Goal: Information Seeking & Learning: Check status

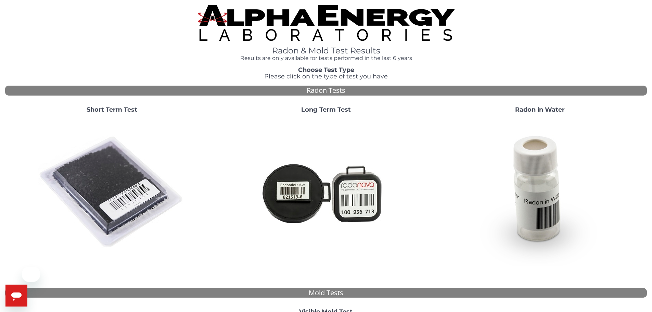
click at [97, 173] on img at bounding box center [111, 192] width 147 height 147
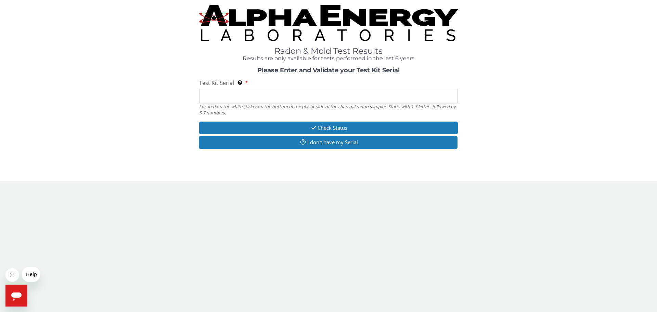
click at [207, 97] on input "Test Kit Serial Located on the white sticker on the bottom of the plastic side …" at bounding box center [328, 96] width 259 height 15
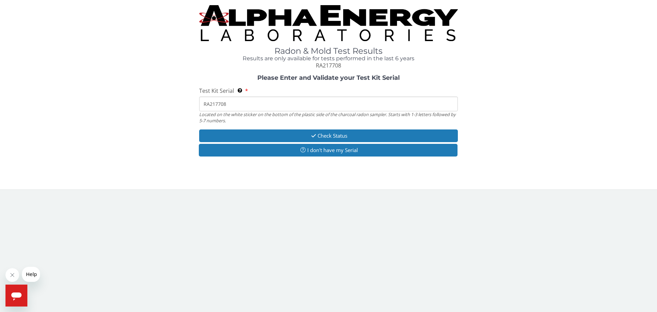
click at [244, 105] on input "RA217708" at bounding box center [328, 103] width 259 height 15
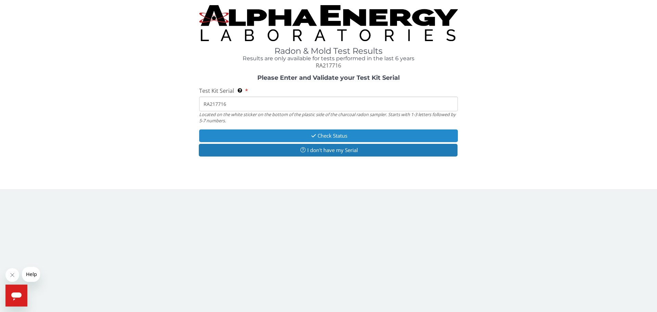
type input "RA217716"
click at [323, 130] on button "Check Status" at bounding box center [328, 135] width 259 height 13
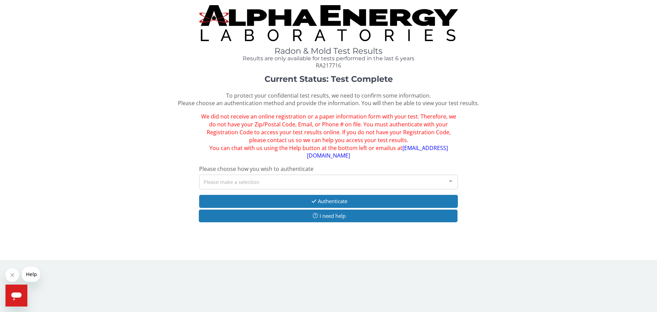
drag, startPoint x: 304, startPoint y: 177, endPoint x: 300, endPoint y: 179, distance: 4.0
click at [302, 177] on div "Please make a selection" at bounding box center [328, 182] width 259 height 15
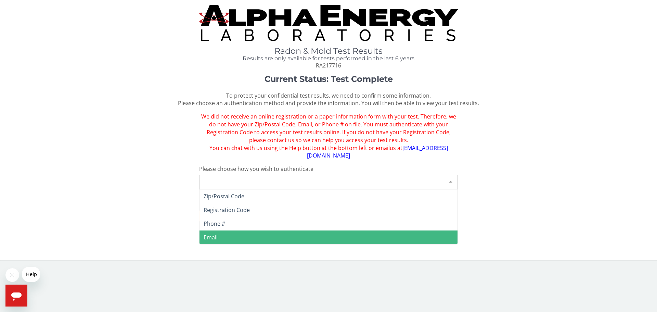
click at [225, 230] on span "Email" at bounding box center [328, 237] width 258 height 14
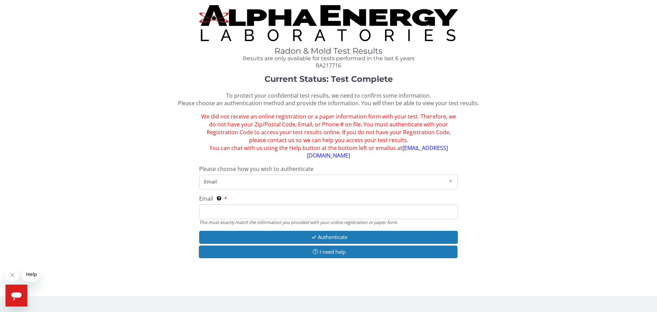
click at [238, 204] on input "Email This must exactly match the information you provided with your online reg…" at bounding box center [328, 211] width 259 height 15
type input "[PERSON_NAME][EMAIL_ADDRESS][DOMAIN_NAME]"
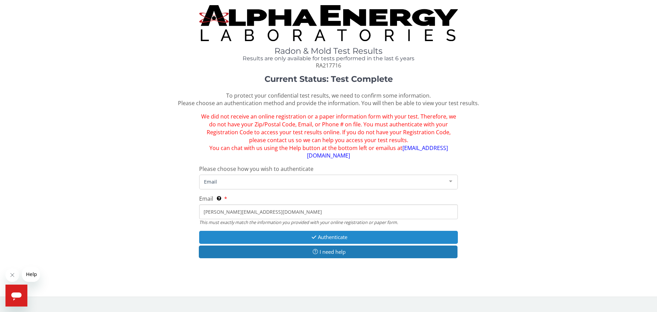
click at [340, 231] on button "Authenticate" at bounding box center [328, 237] width 259 height 13
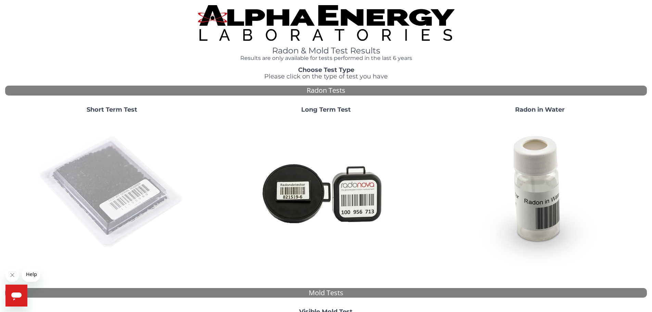
click at [147, 194] on img at bounding box center [111, 192] width 147 height 147
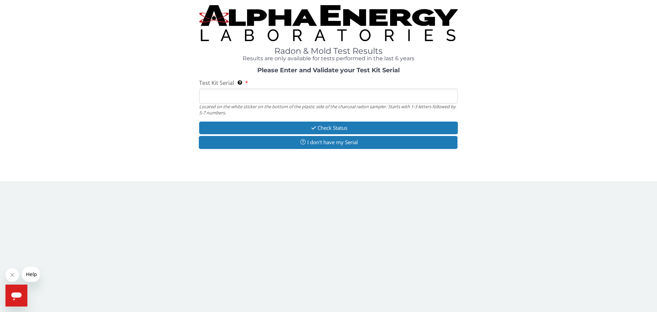
click at [224, 94] on input "Test Kit Serial Located on the white sticker on the bottom of the plastic side …" at bounding box center [328, 96] width 259 height 15
type input "RA217716"
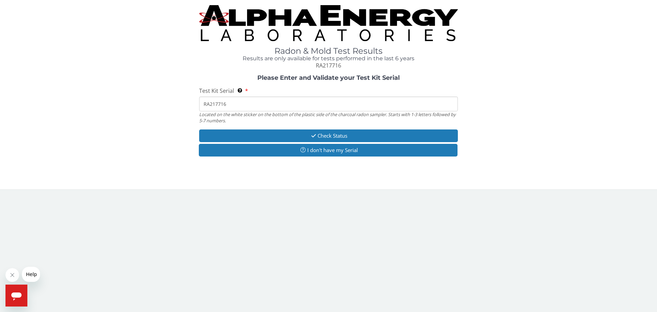
click at [288, 128] on div "Please Enter and Validate your Test Kit Serial Test Kit Serial Located on the w…" at bounding box center [328, 116] width 647 height 83
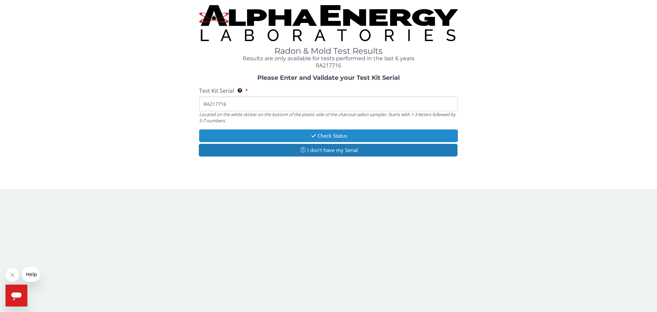
click at [290, 133] on button "Check Status" at bounding box center [328, 135] width 259 height 13
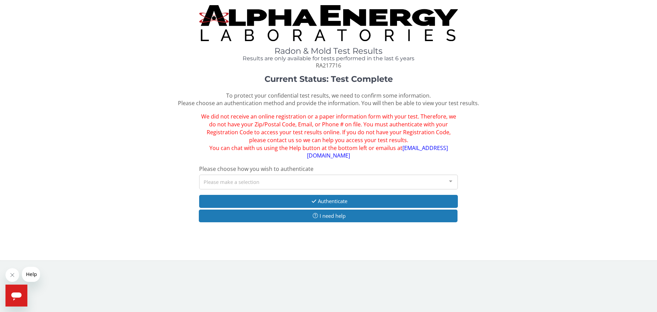
click at [273, 176] on div "Please make a selection" at bounding box center [328, 182] width 259 height 15
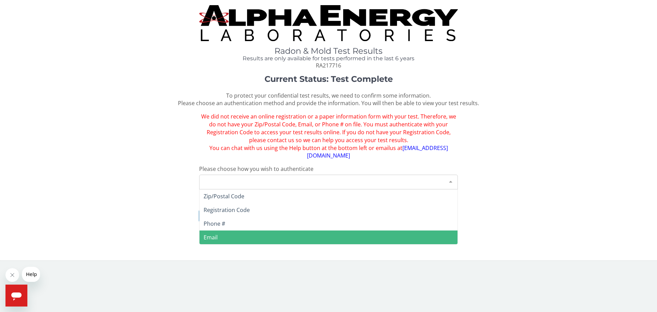
click at [218, 230] on span "Email" at bounding box center [328, 237] width 258 height 14
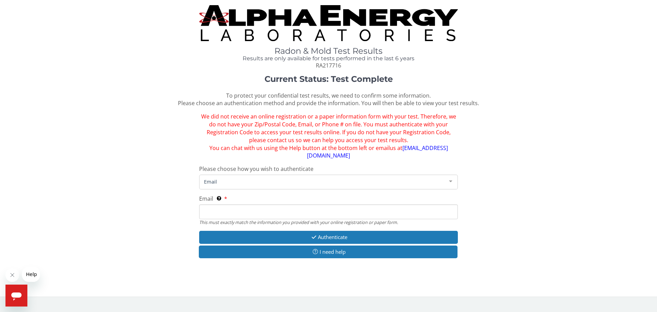
click at [261, 204] on input "Email This must exactly match the information you provided with your online reg…" at bounding box center [328, 211] width 259 height 15
type input "[PERSON_NAME][EMAIL_ADDRESS][DOMAIN_NAME]"
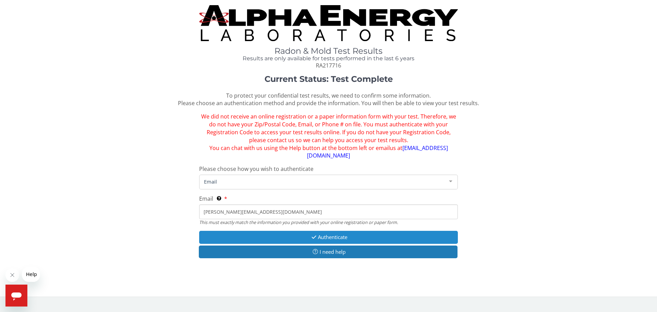
click at [356, 231] on button "Authenticate" at bounding box center [328, 237] width 259 height 13
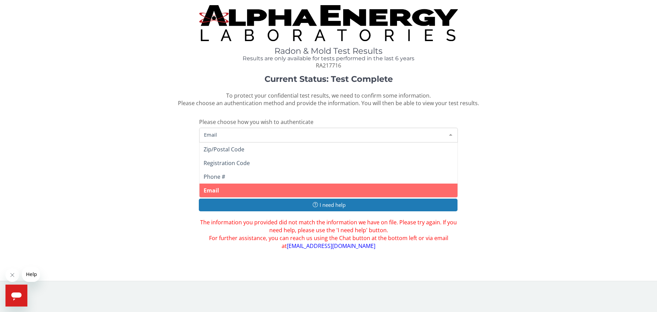
click at [278, 132] on span "Email" at bounding box center [323, 135] width 242 height 8
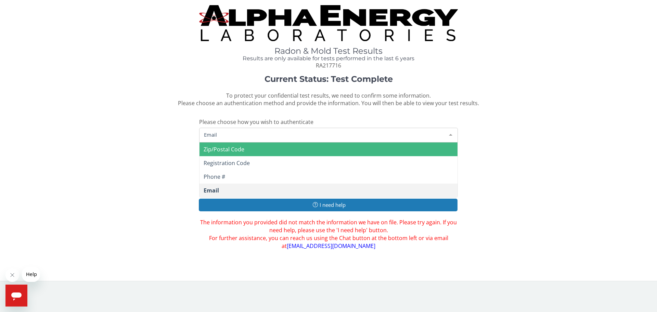
click at [248, 146] on span "Zip/Postal Code" at bounding box center [328, 149] width 258 height 14
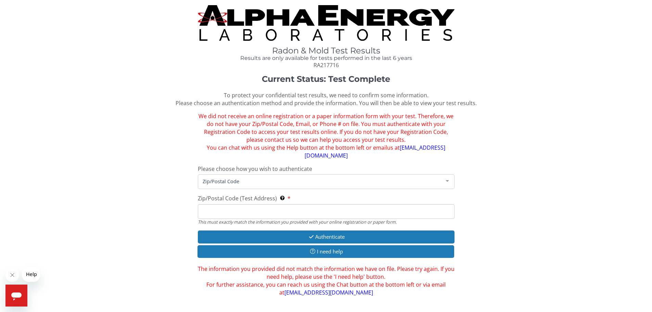
click at [233, 204] on input "Zip/Postal Code (Test Address) This must exactly match the information you prov…" at bounding box center [326, 211] width 257 height 15
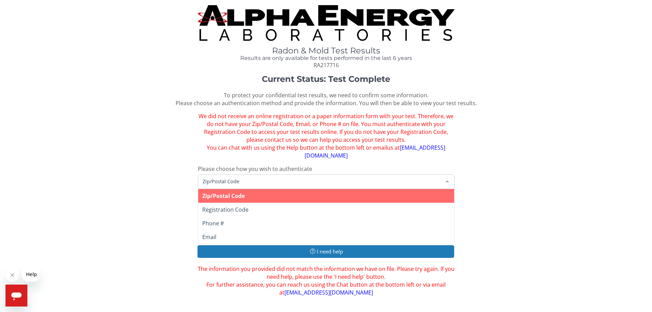
click at [244, 177] on span "Zip/Postal Code" at bounding box center [321, 181] width 240 height 8
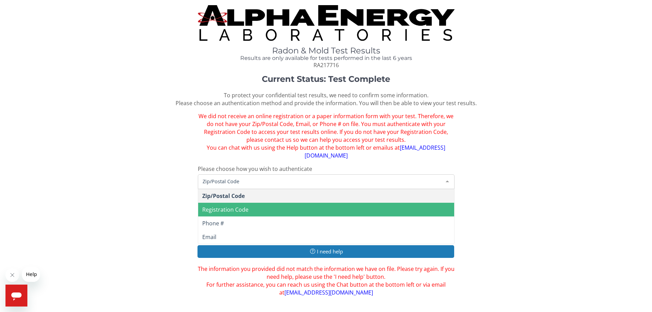
click at [245, 206] on span "Registration Code" at bounding box center [225, 210] width 46 height 8
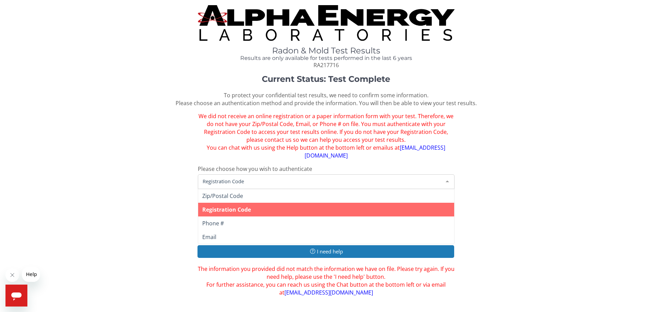
click at [255, 177] on span "Registration Code" at bounding box center [321, 181] width 240 height 8
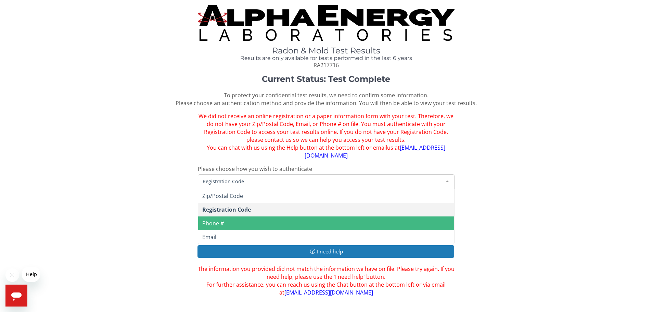
click at [220, 219] on span "Phone #" at bounding box center [213, 223] width 22 height 8
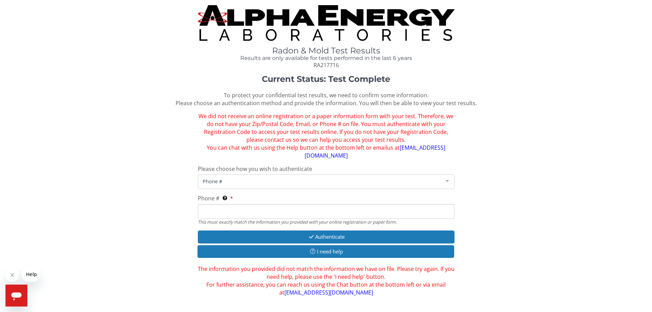
click at [219, 207] on input "Phone # This must exactly match the information you provided with your online r…" at bounding box center [326, 211] width 257 height 15
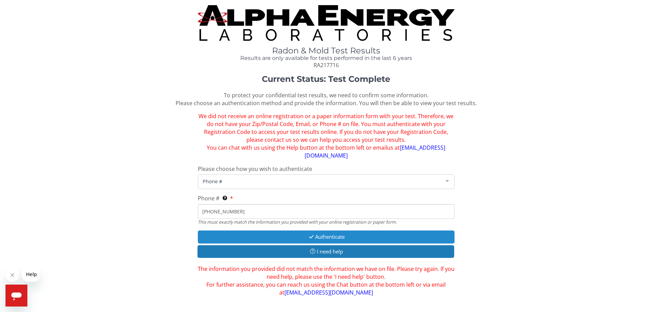
type input "[PHONE_NUMBER]"
click at [293, 230] on button "Authenticate" at bounding box center [326, 236] width 257 height 13
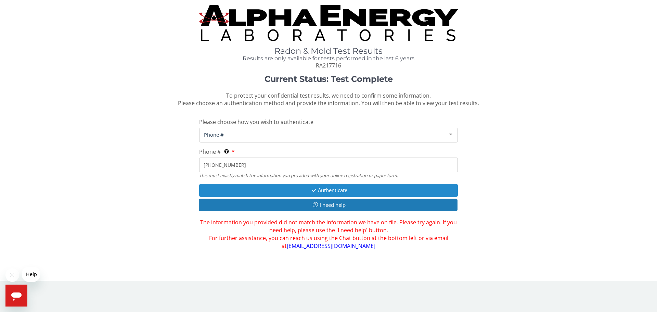
click at [301, 190] on button "Authenticate" at bounding box center [328, 190] width 259 height 13
